Goal: Task Accomplishment & Management: Use online tool/utility

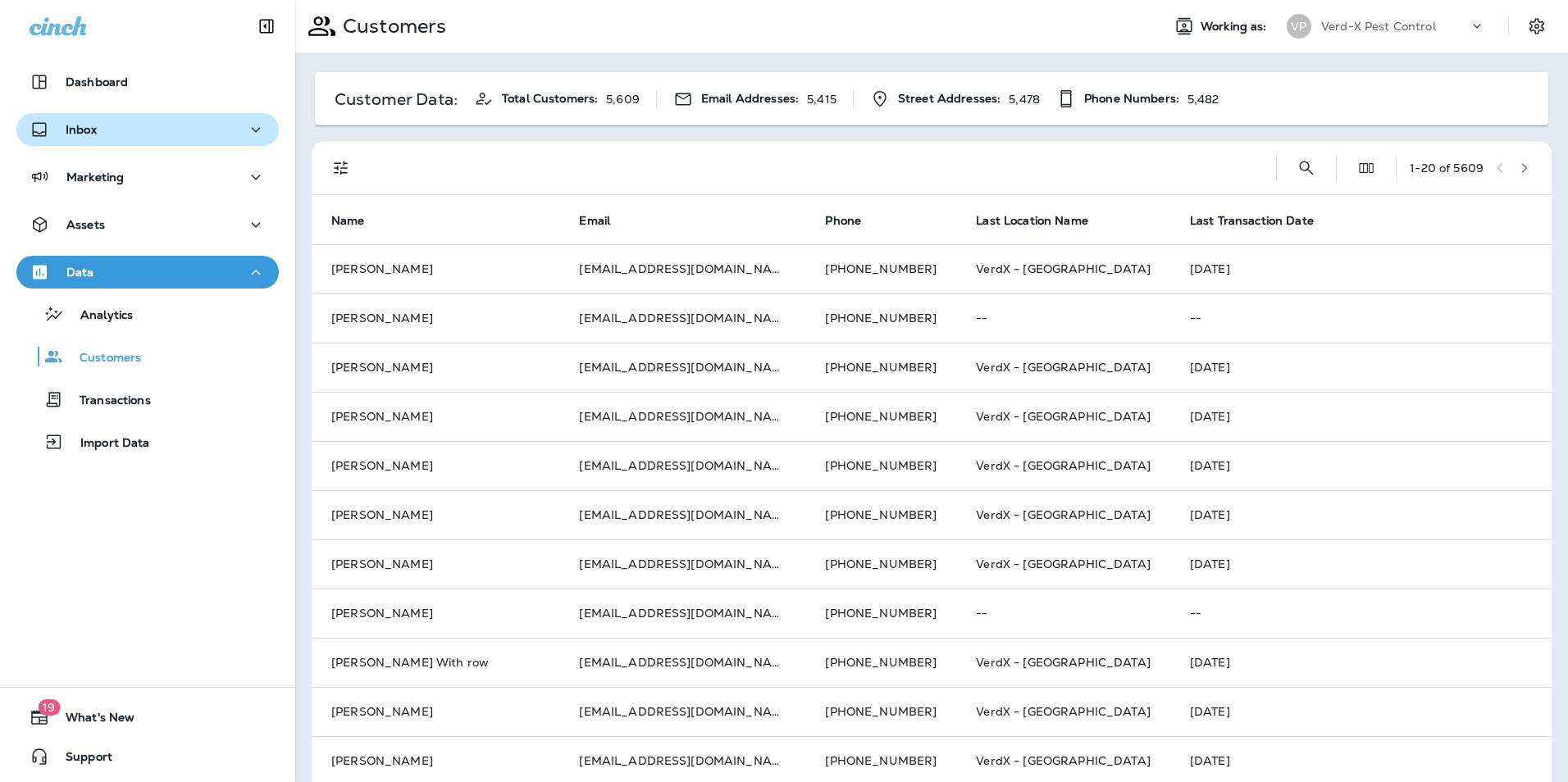
click at [91, 129] on p "Inbox" at bounding box center [81, 129] width 31 height 13
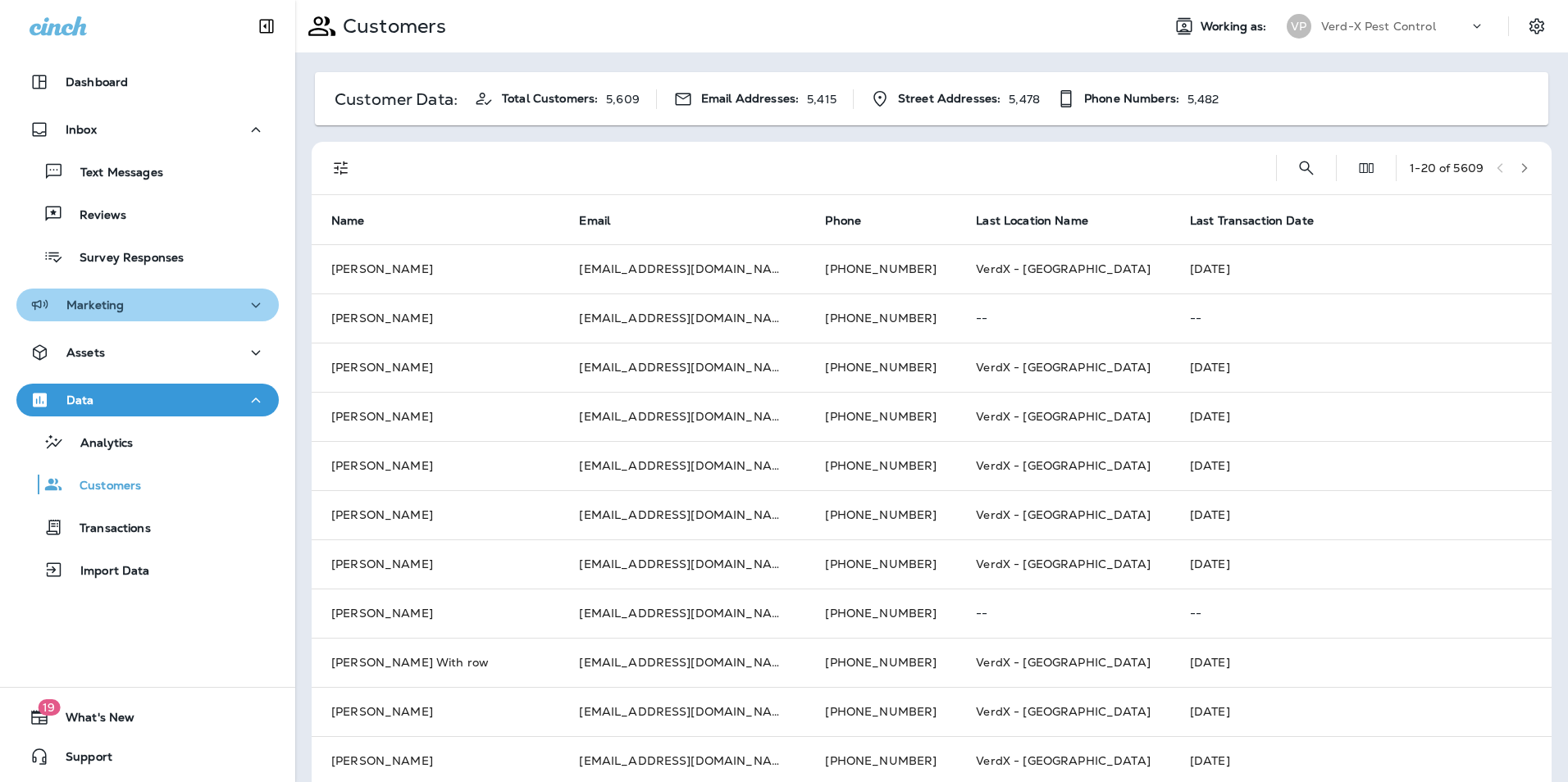
click at [236, 306] on div "Marketing" at bounding box center [147, 305] width 236 height 21
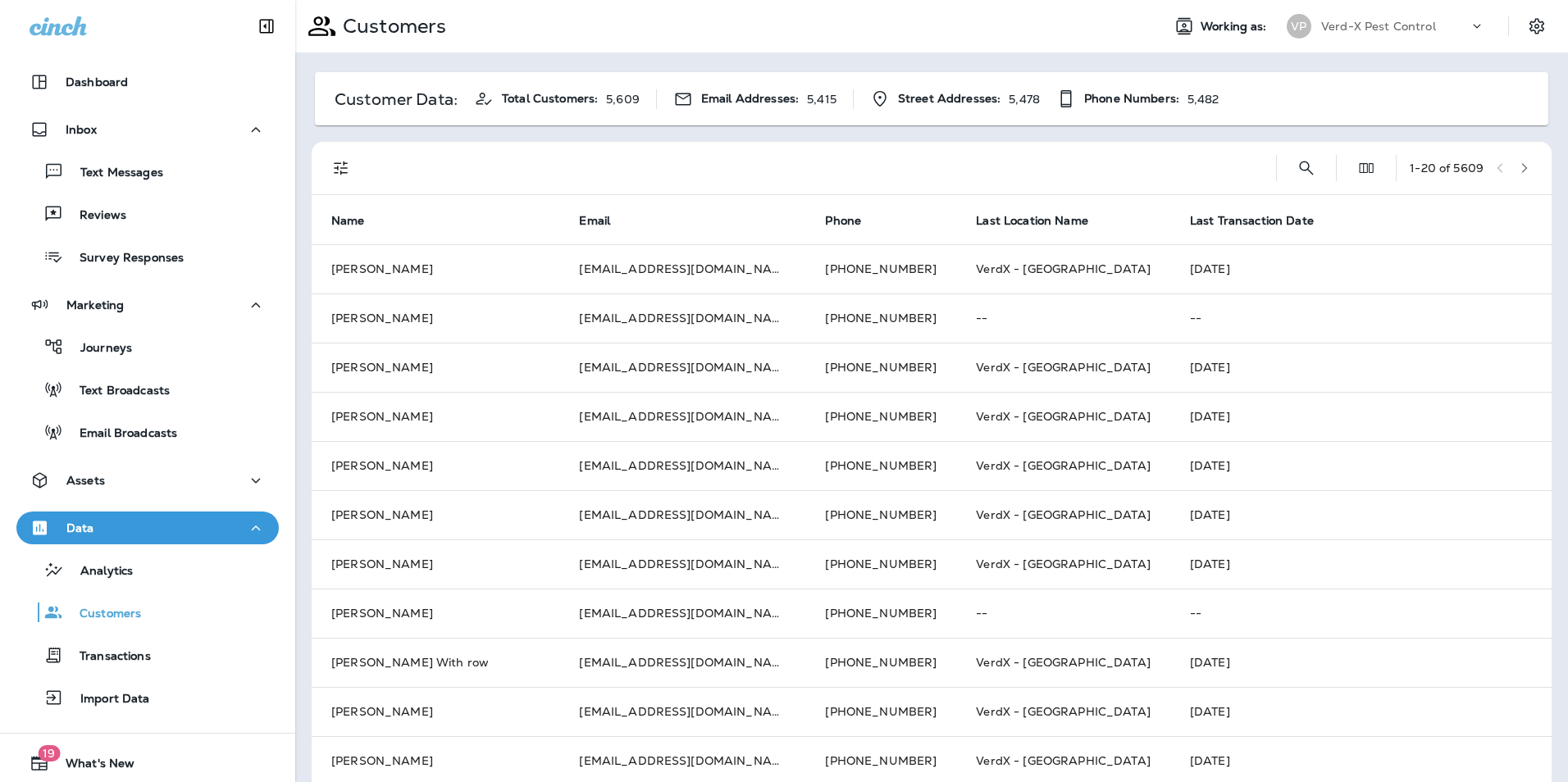
scroll to position [46, 0]
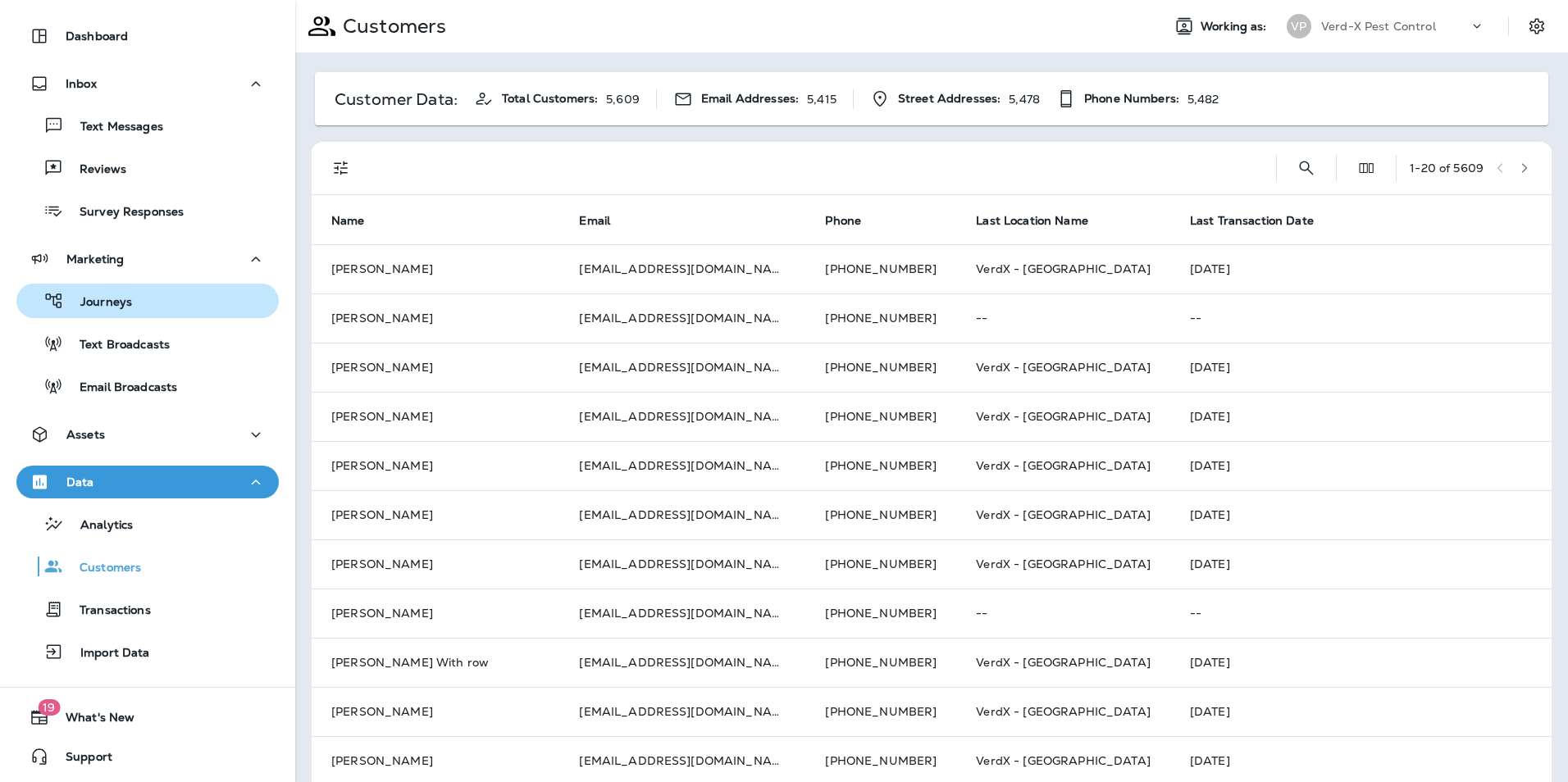
click at [99, 300] on p "Journeys" at bounding box center [99, 303] width 68 height 16
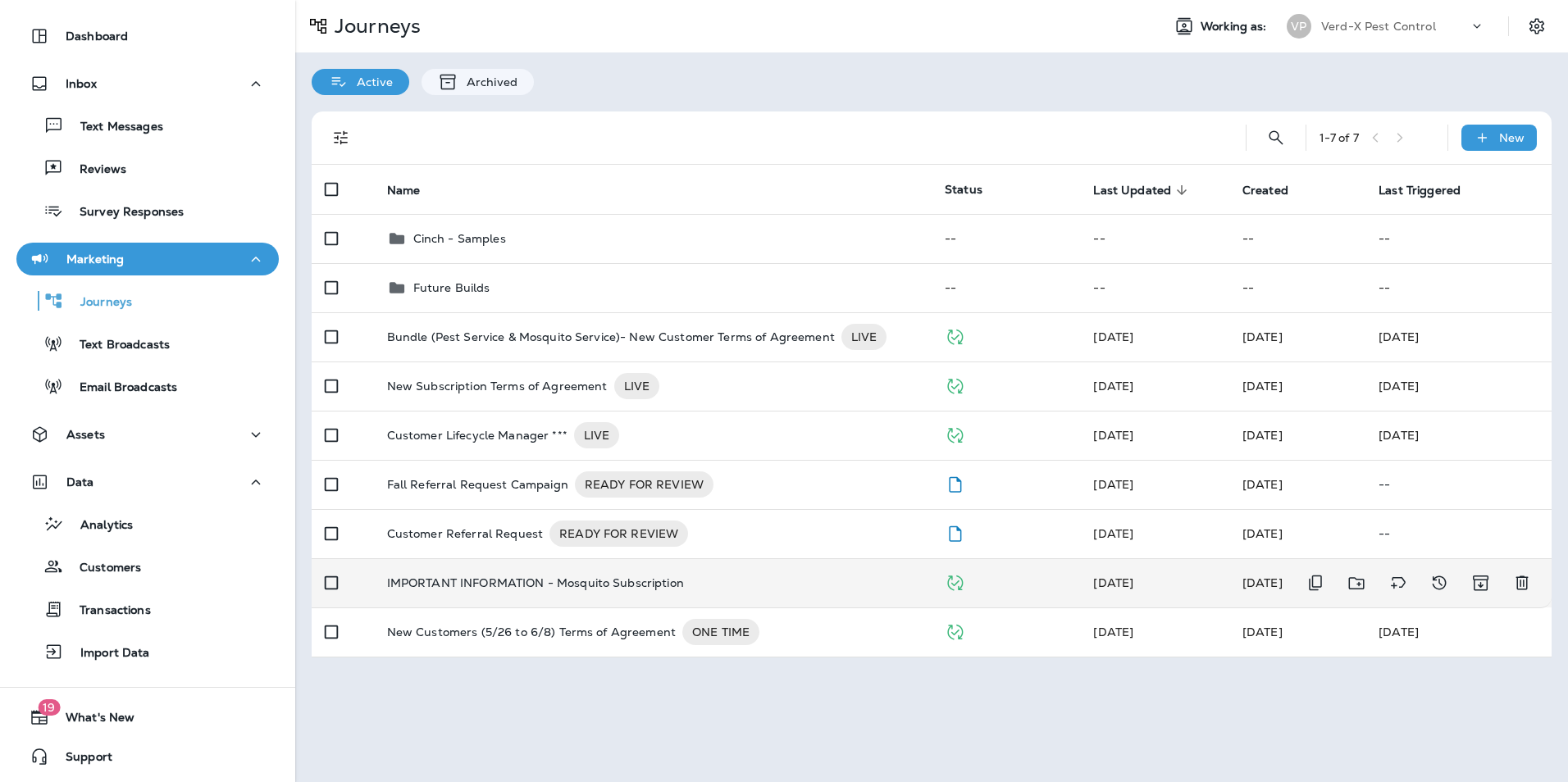
click at [736, 586] on div "IMPORTANT INFORMATION - Mosquito Subscription" at bounding box center [653, 583] width 532 height 13
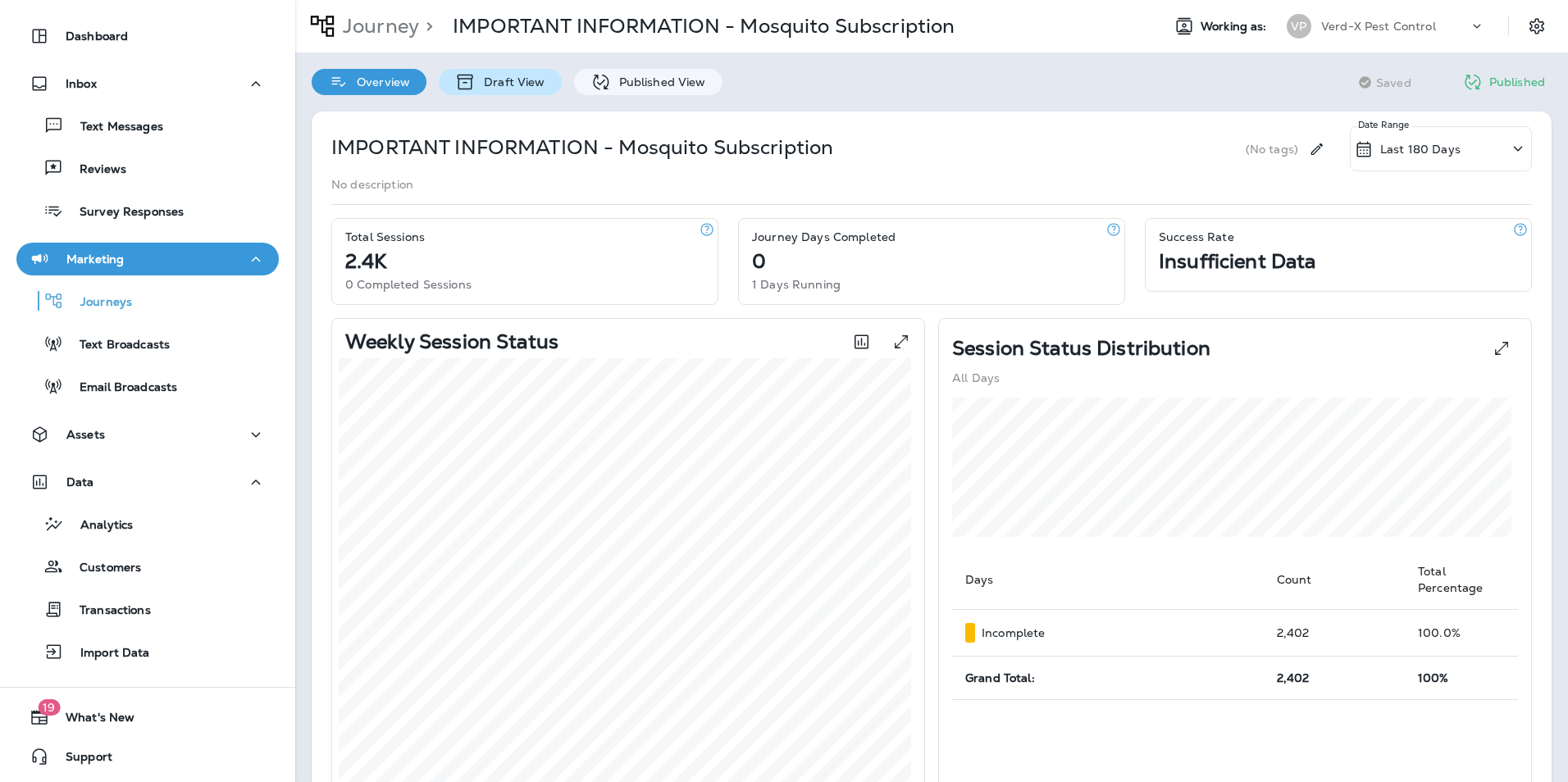
click at [509, 78] on p "Draft View" at bounding box center [510, 82] width 69 height 13
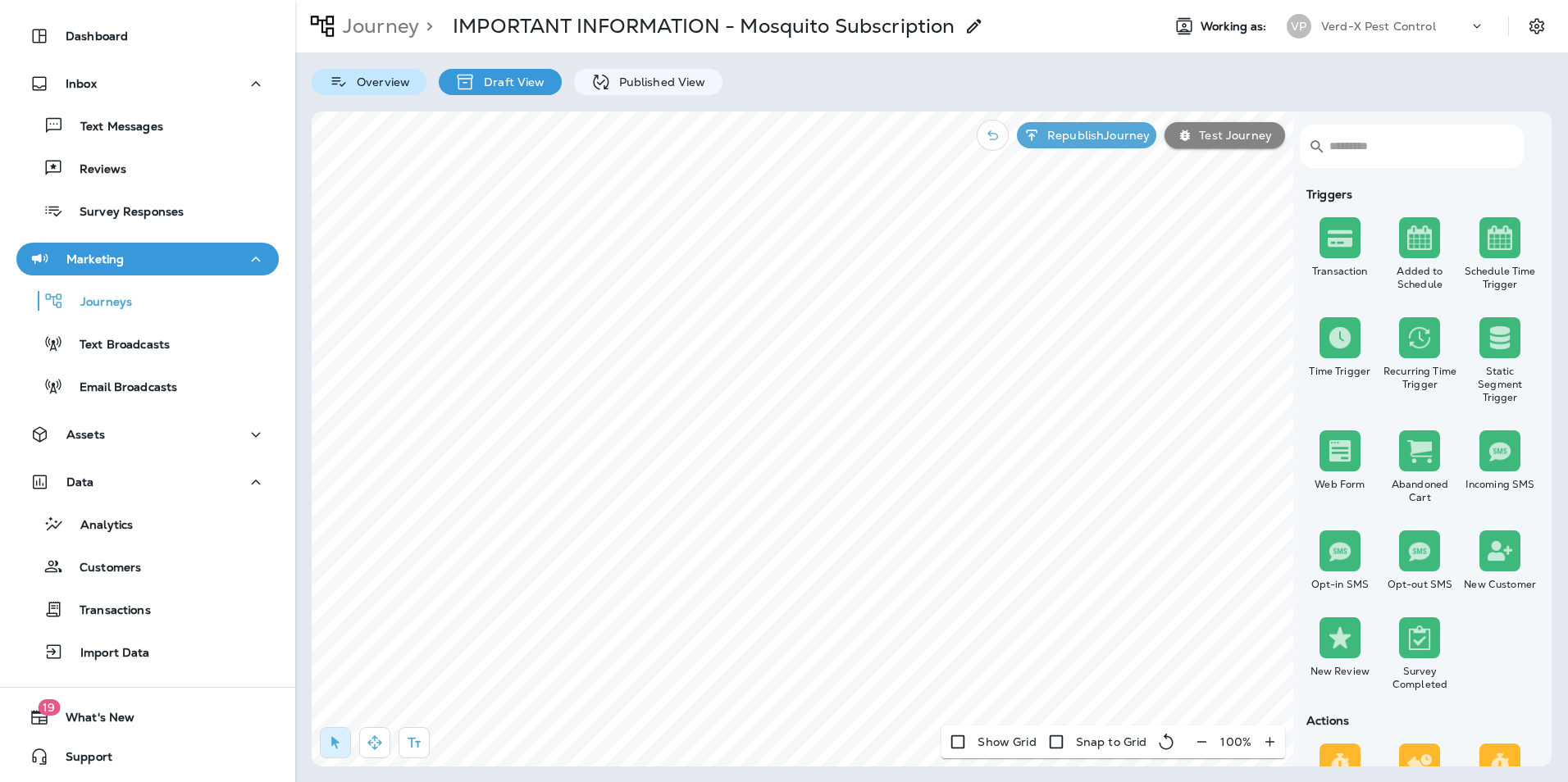
click at [364, 82] on p "Overview" at bounding box center [379, 82] width 62 height 13
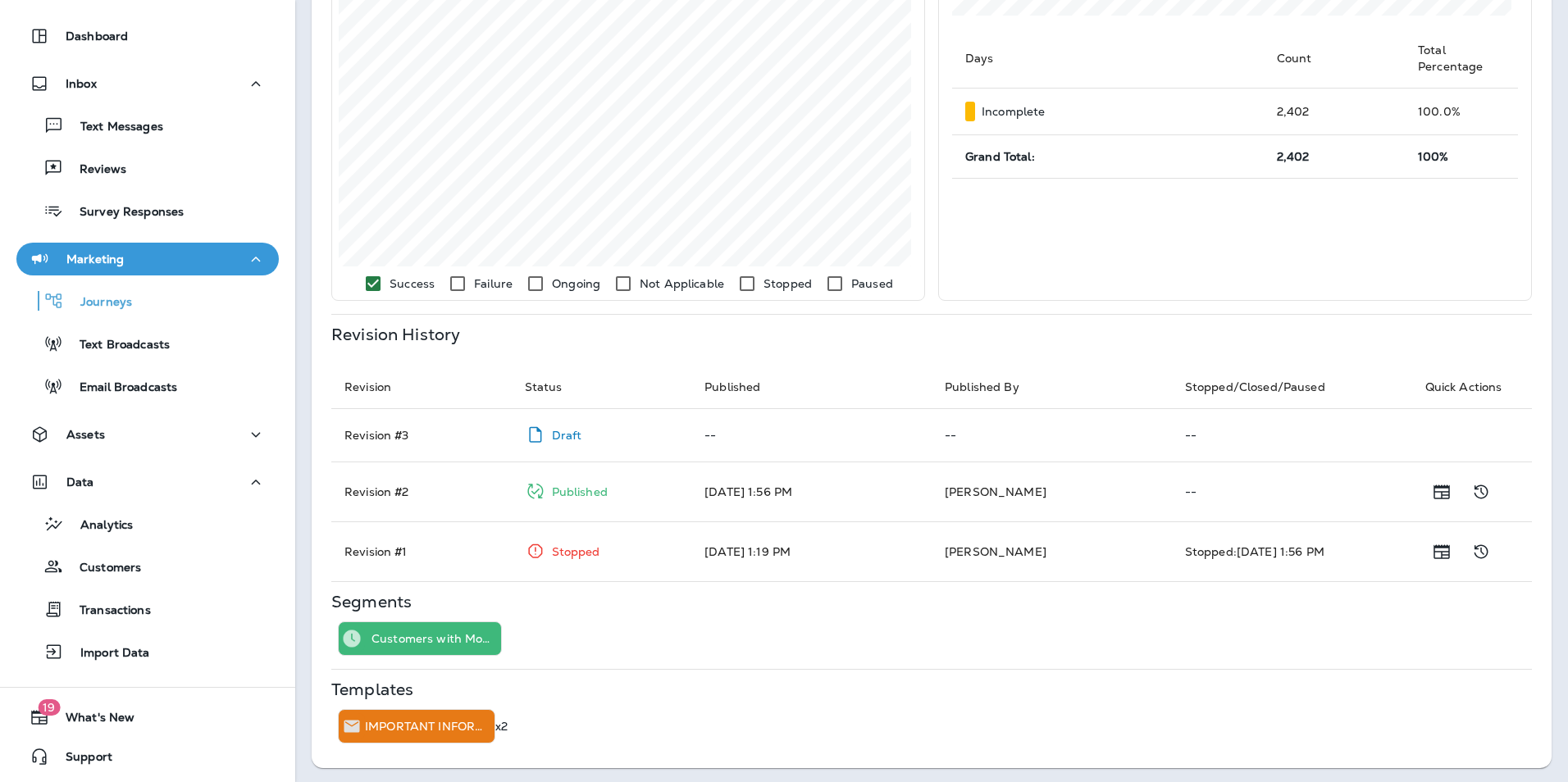
scroll to position [524, 0]
click at [397, 726] on p "IMPORTANT INFORMATION about your Mosquito Subscription" at bounding box center [426, 724] width 123 height 13
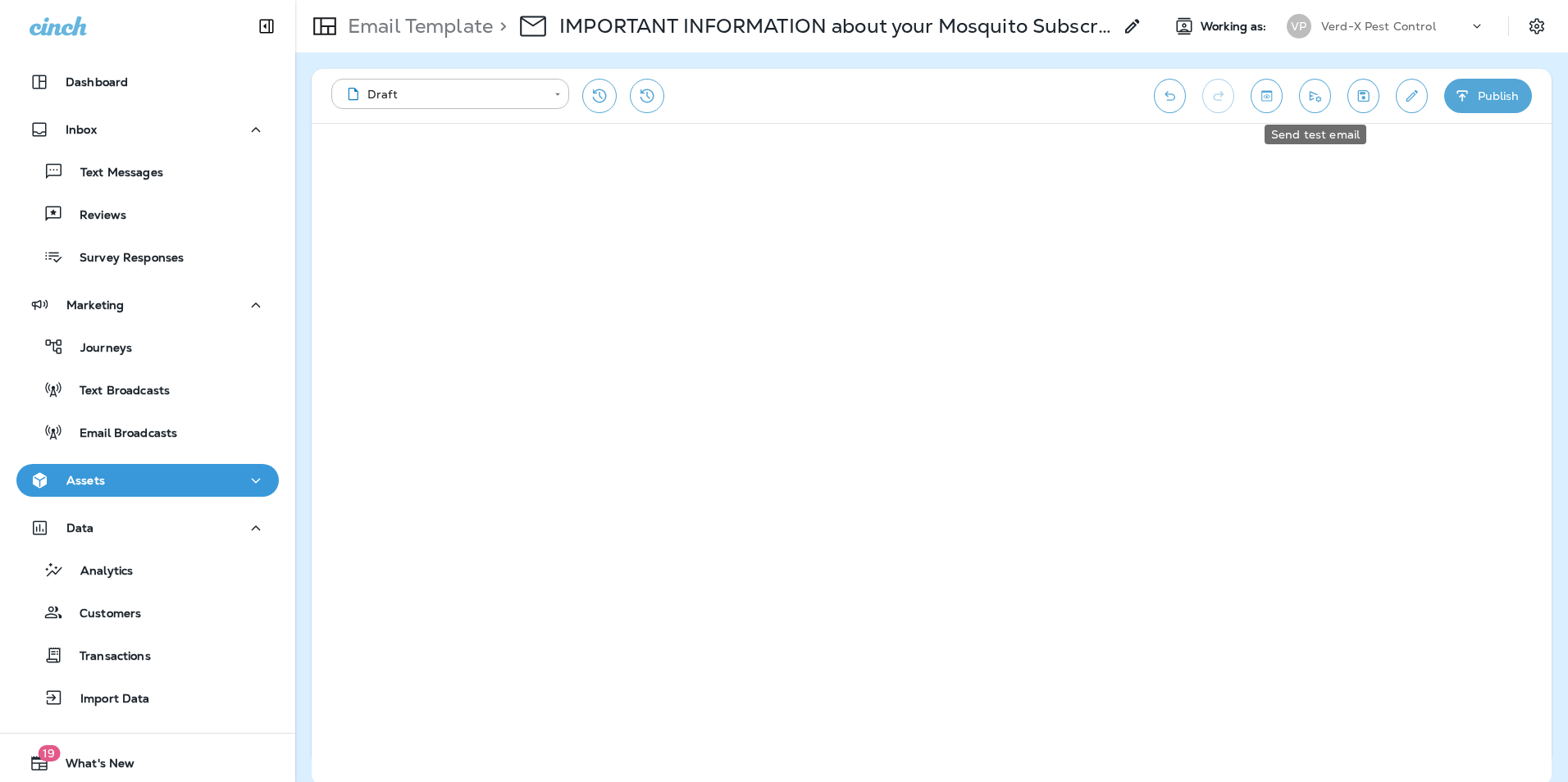
click at [1312, 93] on icon "Send test email" at bounding box center [1316, 96] width 12 height 11
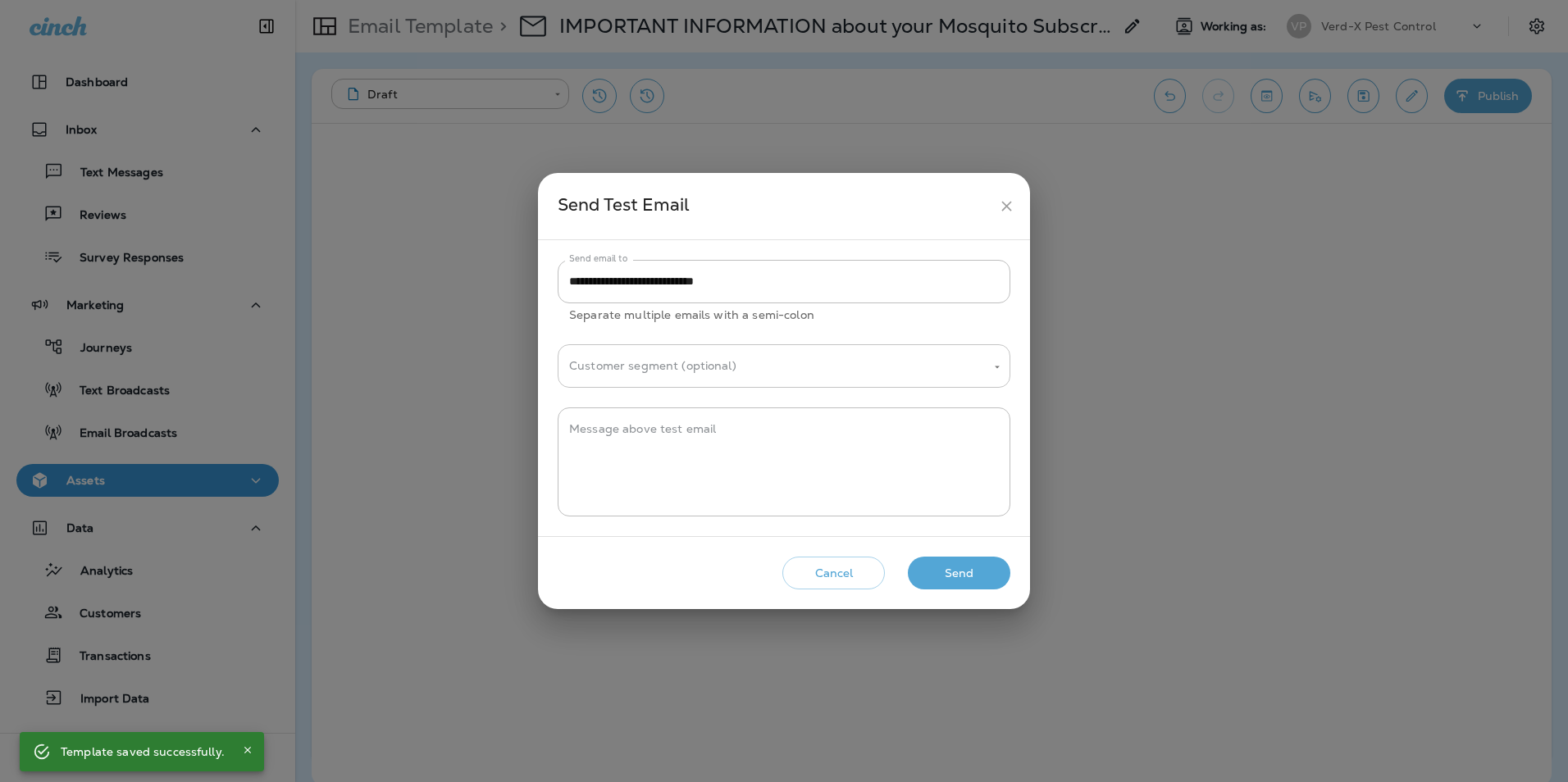
click at [716, 360] on input "Customer segment (optional)" at bounding box center [771, 366] width 413 height 28
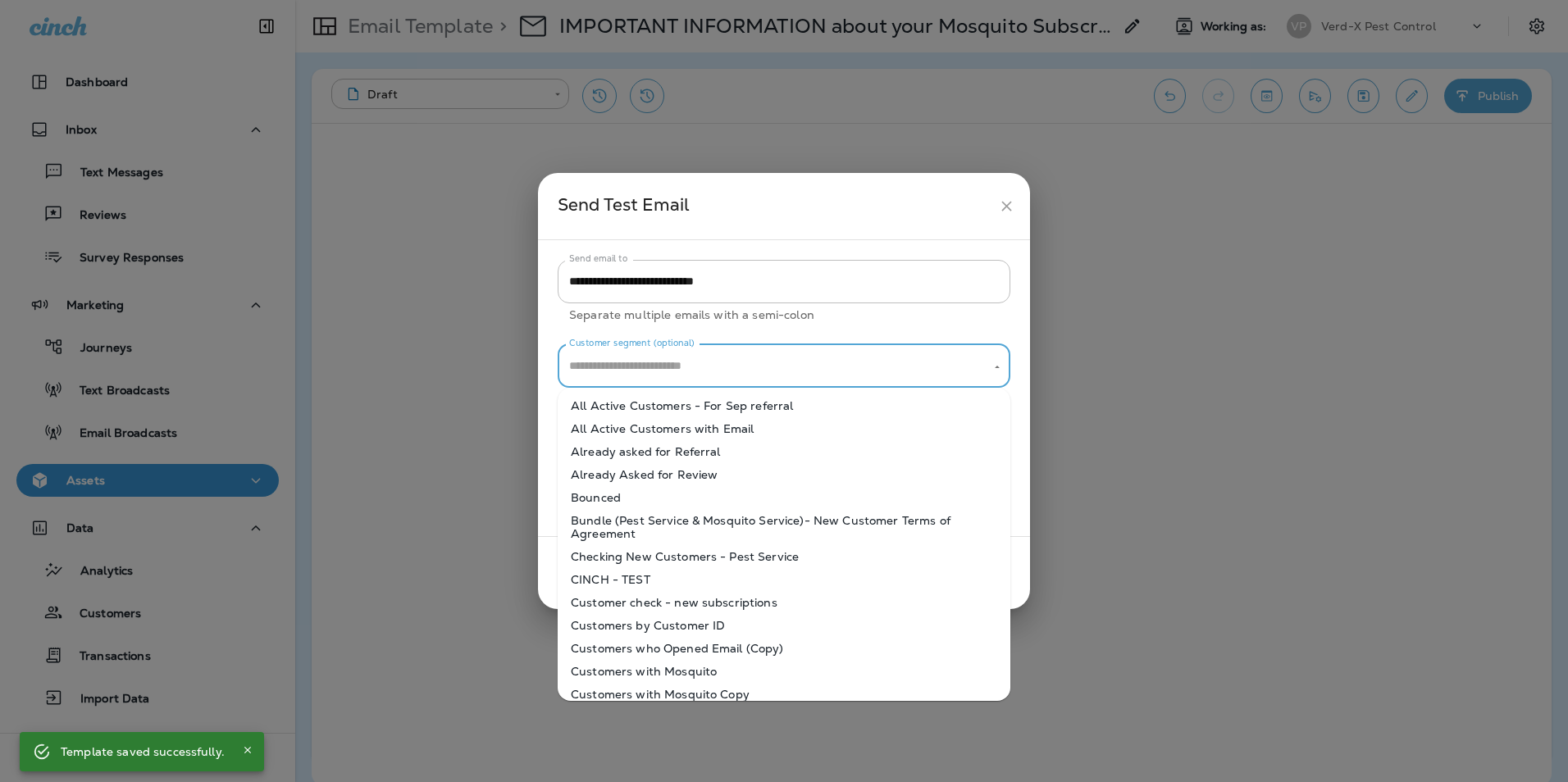
click at [716, 360] on input "Customer segment (optional)" at bounding box center [771, 366] width 413 height 28
click at [683, 355] on input "Customer segment (optional)" at bounding box center [771, 366] width 413 height 28
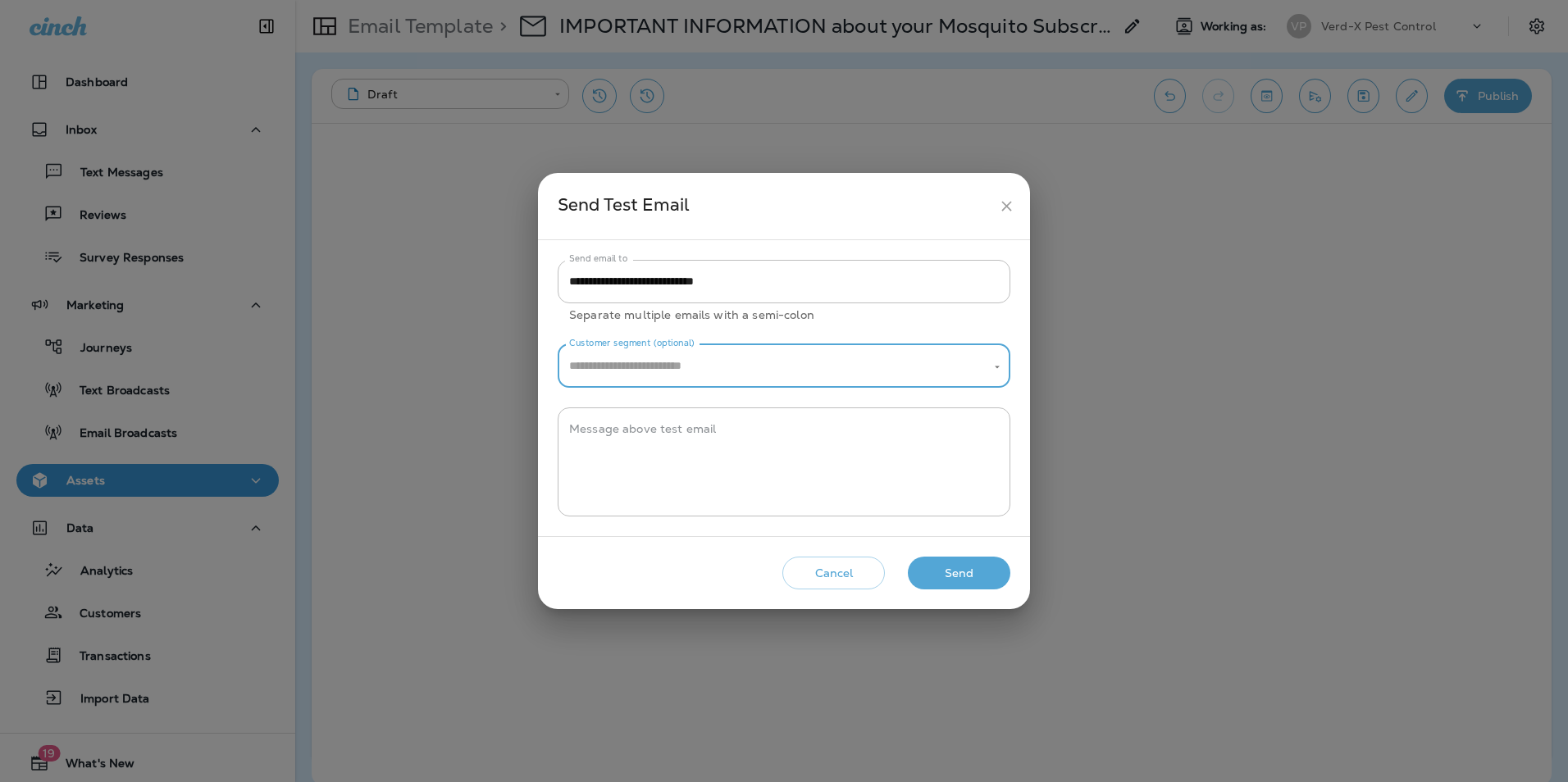
click at [956, 572] on button "Send" at bounding box center [959, 573] width 103 height 33
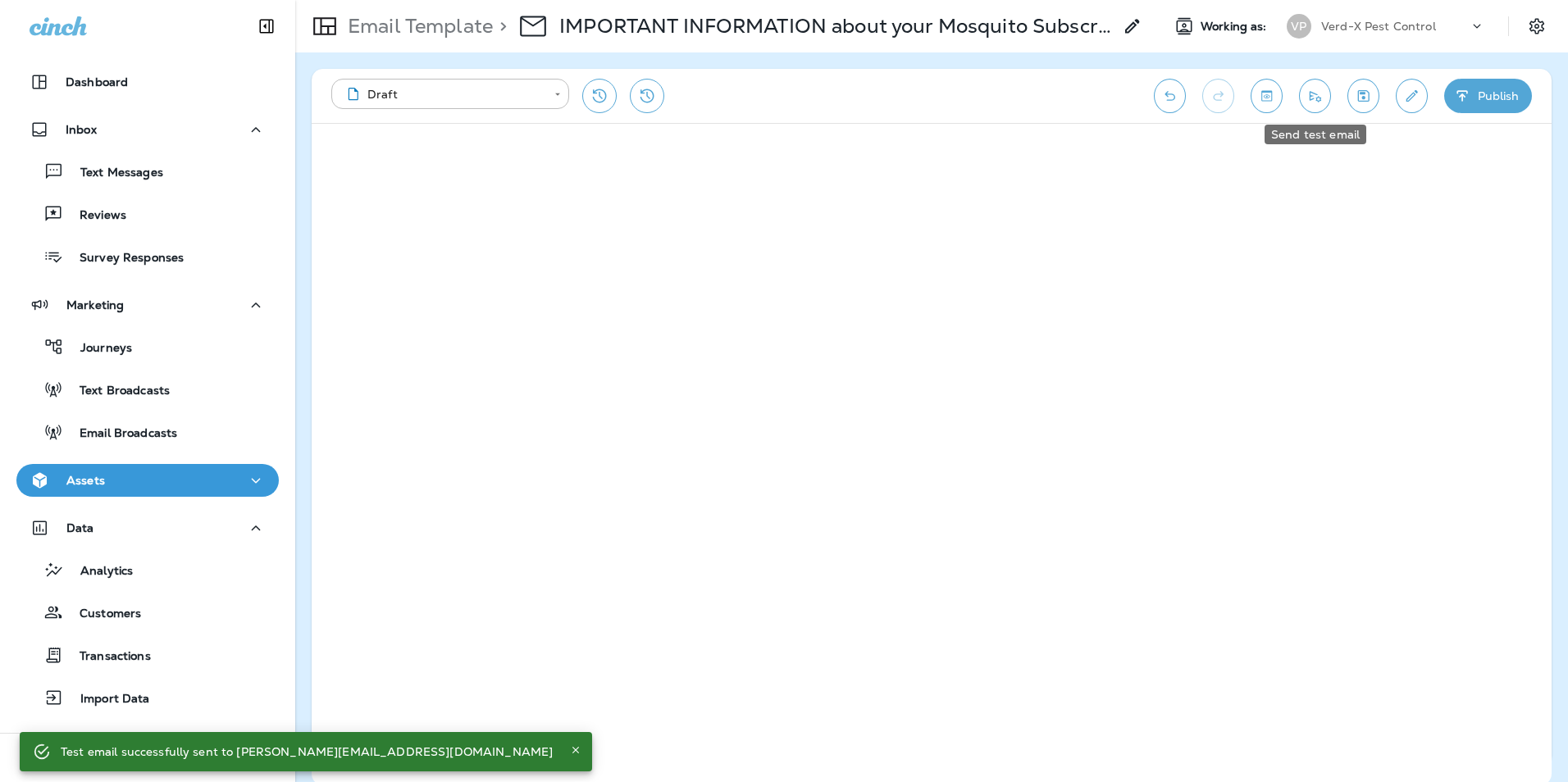
click at [1315, 92] on icon "Send test email" at bounding box center [1315, 96] width 18 height 17
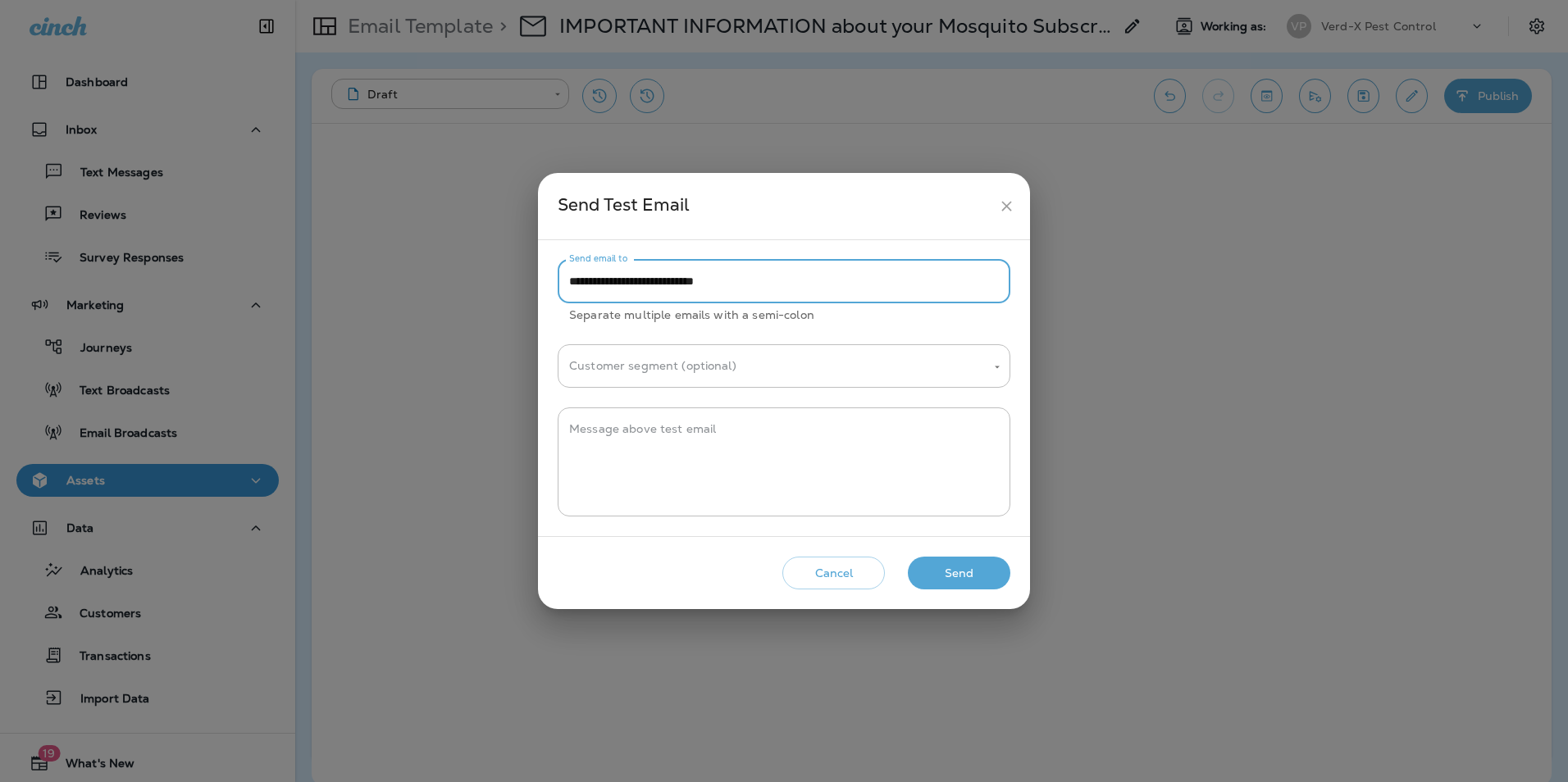
drag, startPoint x: 774, startPoint y: 284, endPoint x: 478, endPoint y: 275, distance: 296.1
click at [510, 285] on div "**********" at bounding box center [784, 391] width 1568 height 782
type input "**********"
click at [787, 373] on input "Customer segment (optional)" at bounding box center [771, 366] width 413 height 28
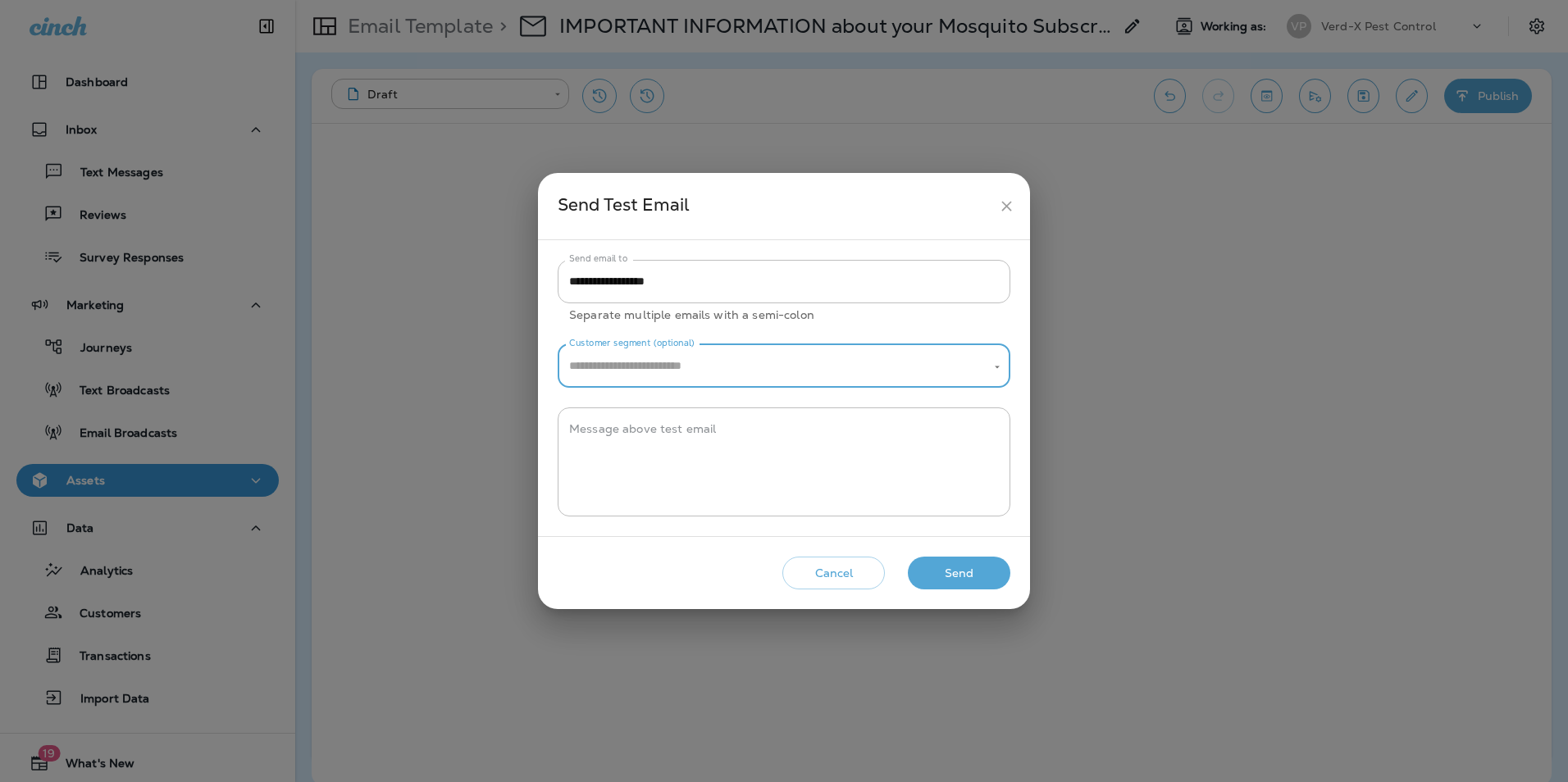
click at [958, 568] on button "Send" at bounding box center [959, 573] width 103 height 33
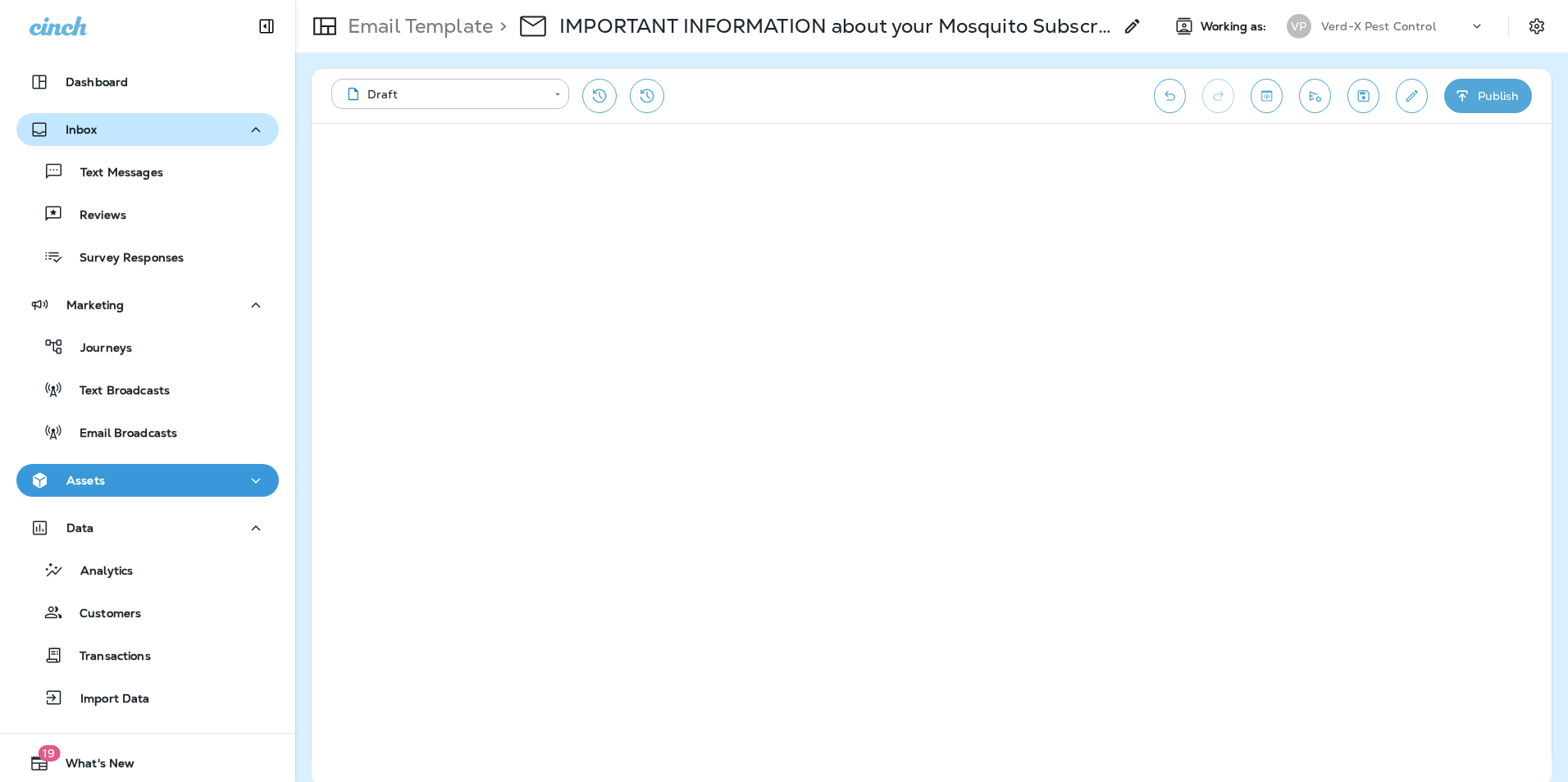
click at [89, 134] on p "Inbox" at bounding box center [81, 129] width 31 height 13
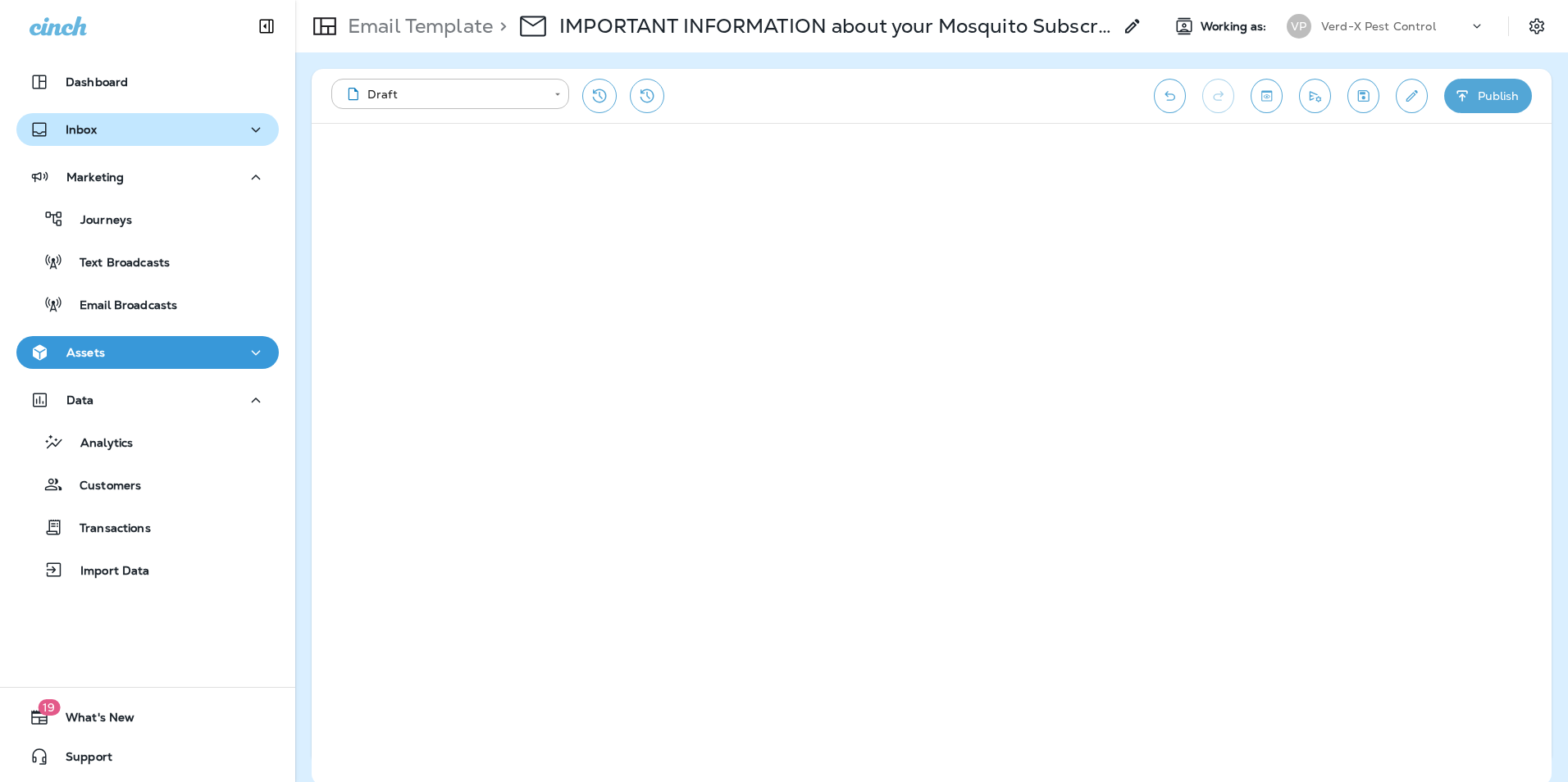
click at [64, 135] on div "Inbox" at bounding box center [63, 129] width 68 height 21
